Goal: Book appointment/travel/reservation

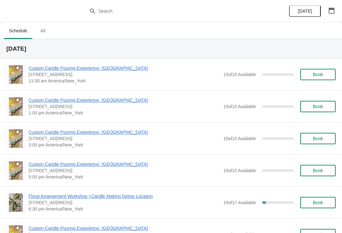
click at [325, 78] on button "Book" at bounding box center [317, 74] width 35 height 11
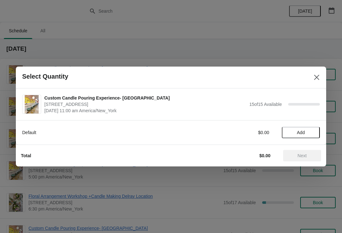
click at [307, 134] on span "Add" at bounding box center [300, 132] width 27 height 5
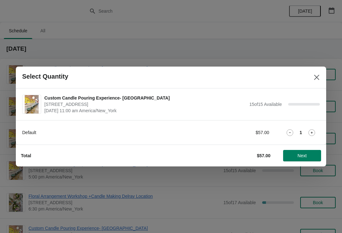
click at [314, 129] on icon at bounding box center [311, 132] width 7 height 7
click at [314, 132] on icon at bounding box center [311, 132] width 7 height 7
click at [283, 141] on div "Default $171.00 3" at bounding box center [171, 132] width 310 height 24
click at [291, 132] on icon at bounding box center [289, 132] width 7 height 7
click at [307, 154] on span "Next" at bounding box center [302, 155] width 28 height 5
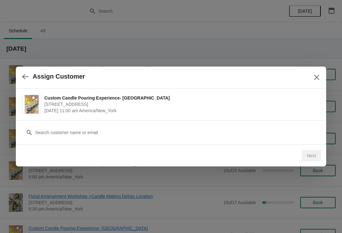
click at [233, 142] on div "Customer" at bounding box center [171, 132] width 310 height 24
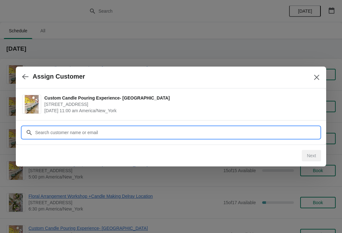
click at [238, 134] on input "Customer" at bounding box center [177, 132] width 285 height 11
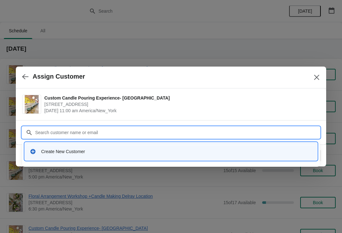
click at [37, 156] on div "Create New Customer" at bounding box center [170, 151] width 287 height 13
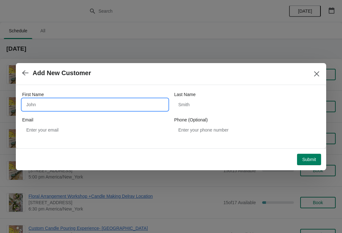
click at [39, 101] on input "First Name" at bounding box center [95, 104] width 146 height 11
type input "Delorme"
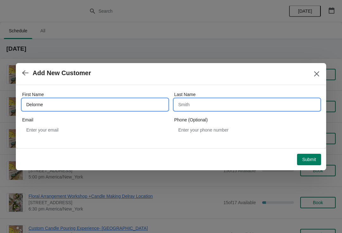
click at [247, 107] on input "Last Name" at bounding box center [247, 104] width 146 height 11
click at [79, 109] on input "Delorme" at bounding box center [95, 104] width 146 height 11
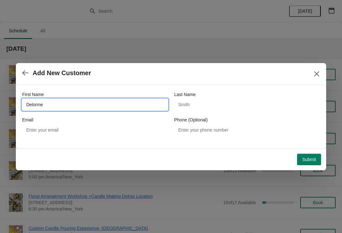
click at [82, 116] on div "Email" at bounding box center [95, 119] width 146 height 6
click at [43, 109] on input "Delorme" at bounding box center [95, 104] width 146 height 11
click at [34, 103] on input "Delorme" at bounding box center [95, 104] width 146 height 11
click at [32, 104] on input "Delorme" at bounding box center [95, 104] width 146 height 11
click at [199, 117] on label "Phone (Optional)" at bounding box center [191, 119] width 34 height 6
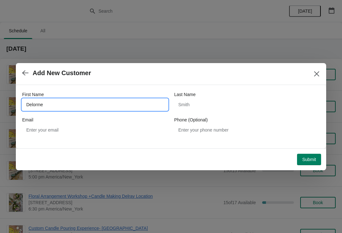
click at [199, 124] on input "Phone (Optional)" at bounding box center [247, 129] width 146 height 11
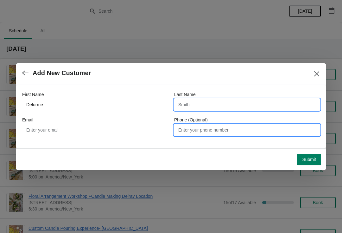
click at [183, 105] on input "Last Name" at bounding box center [247, 104] width 146 height 11
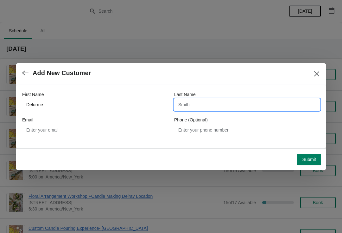
click at [188, 109] on input "Last Name" at bounding box center [247, 104] width 146 height 11
paste input "Delorme"
type input "Delorme"
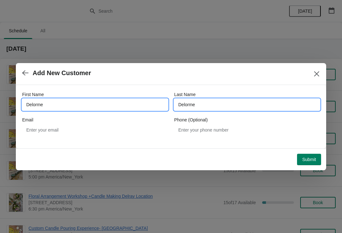
click at [80, 107] on input "Delorme" at bounding box center [95, 104] width 146 height 11
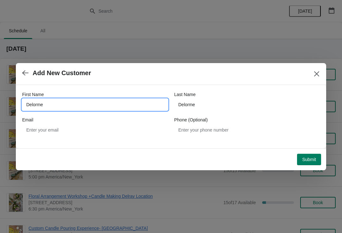
click at [65, 108] on input "Delorme" at bounding box center [95, 104] width 146 height 11
type input "D"
type input "[PERSON_NAME]"
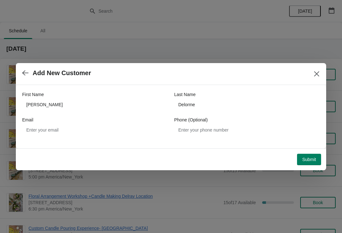
click at [308, 158] on span "Submit" at bounding box center [309, 159] width 14 height 5
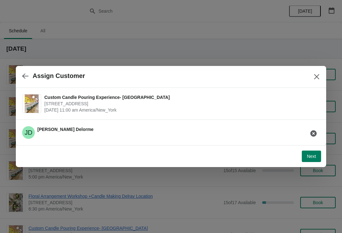
click at [45, 105] on span "[STREET_ADDRESS]" at bounding box center [180, 103] width 272 height 6
click at [308, 157] on span "Next" at bounding box center [311, 155] width 9 height 5
select select "Friend"
